Goal: Transaction & Acquisition: Purchase product/service

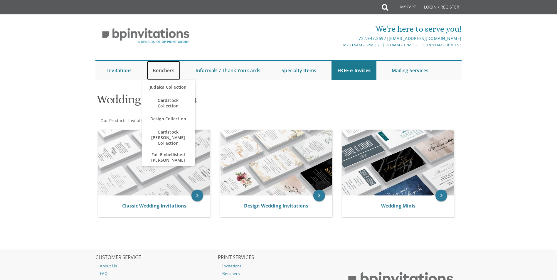
click at [162, 72] on link "Benchers" at bounding box center [163, 70] width 33 height 19
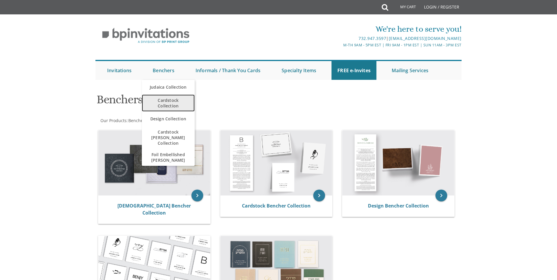
click at [171, 105] on span "Cardstock Collection" at bounding box center [168, 102] width 41 height 17
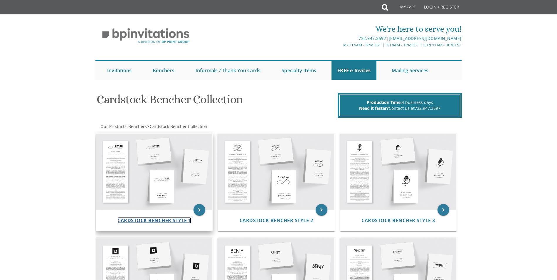
click at [171, 221] on span "Cardstock Bencher Style 1" at bounding box center [154, 220] width 74 height 6
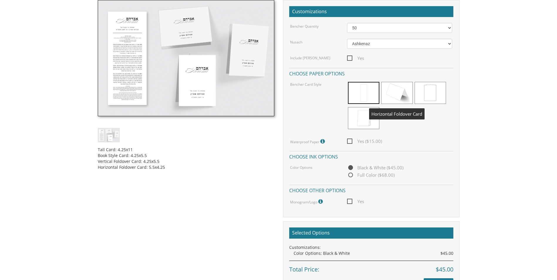
scroll to position [176, 0]
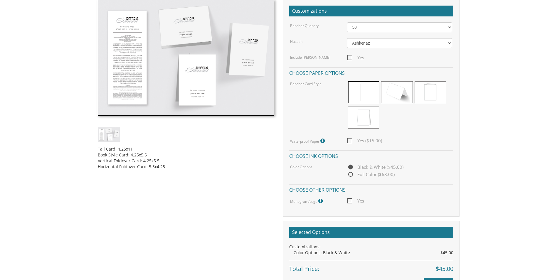
click at [333, 232] on h2 "Selected Options" at bounding box center [371, 232] width 164 height 11
click at [364, 98] on span at bounding box center [363, 92] width 31 height 22
click at [354, 229] on h2 "Selected Options" at bounding box center [371, 232] width 164 height 11
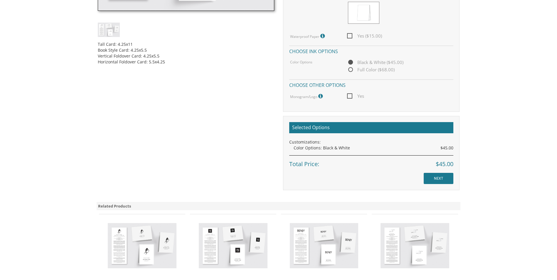
scroll to position [293, 0]
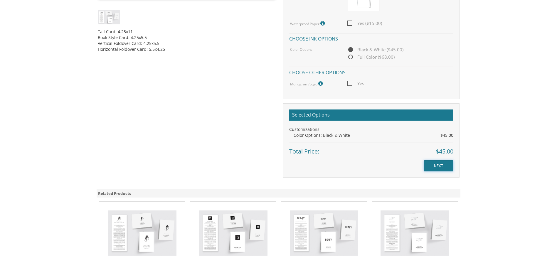
click at [434, 165] on input "NEXT" at bounding box center [438, 165] width 30 height 11
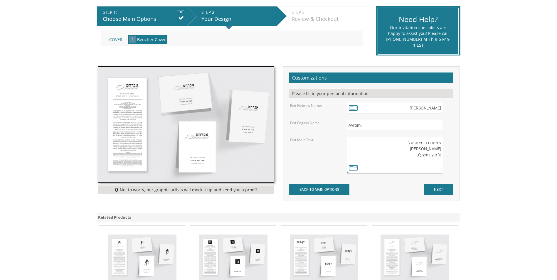
scroll to position [117, 0]
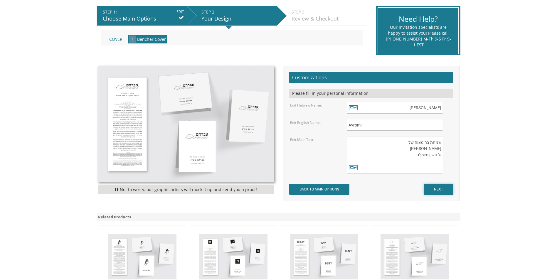
click at [434, 192] on input "NEXT" at bounding box center [438, 189] width 30 height 11
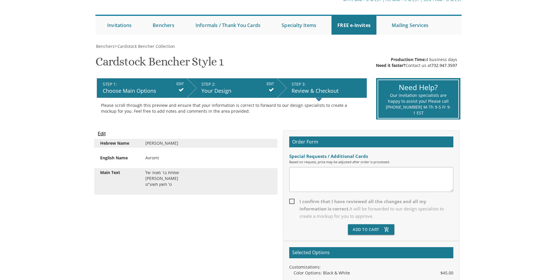
scroll to position [59, 0]
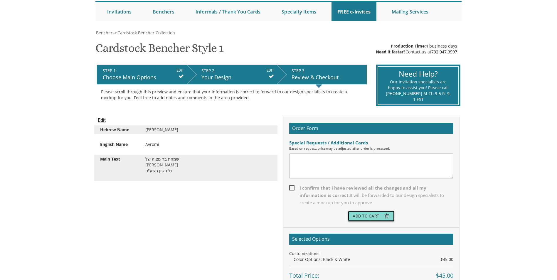
click at [366, 217] on button "Add To Cart add_shopping_cart" at bounding box center [371, 216] width 46 height 11
